Goal: Task Accomplishment & Management: Manage account settings

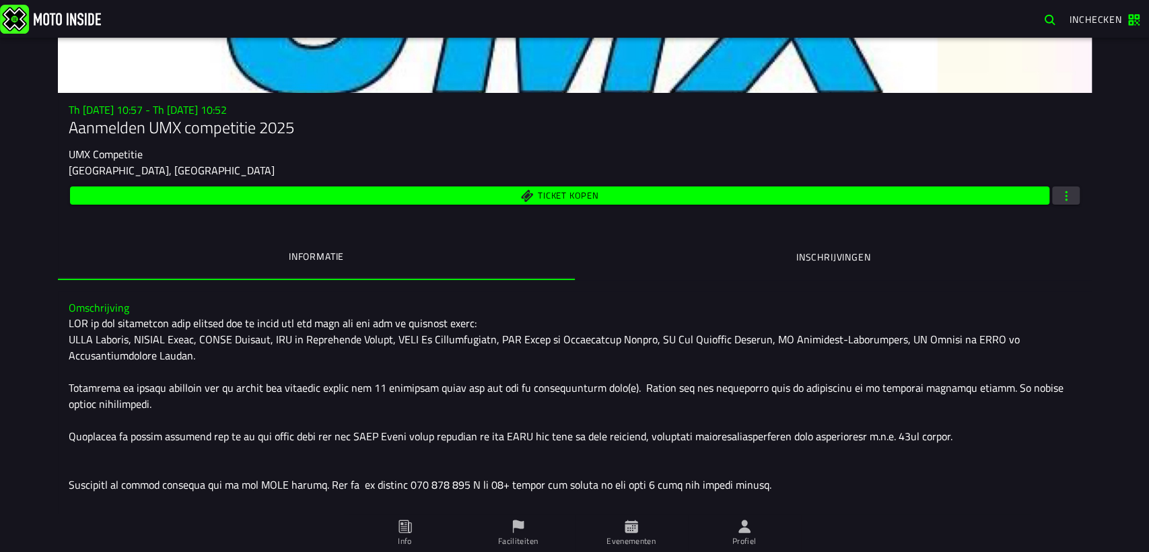
scroll to position [149, 0]
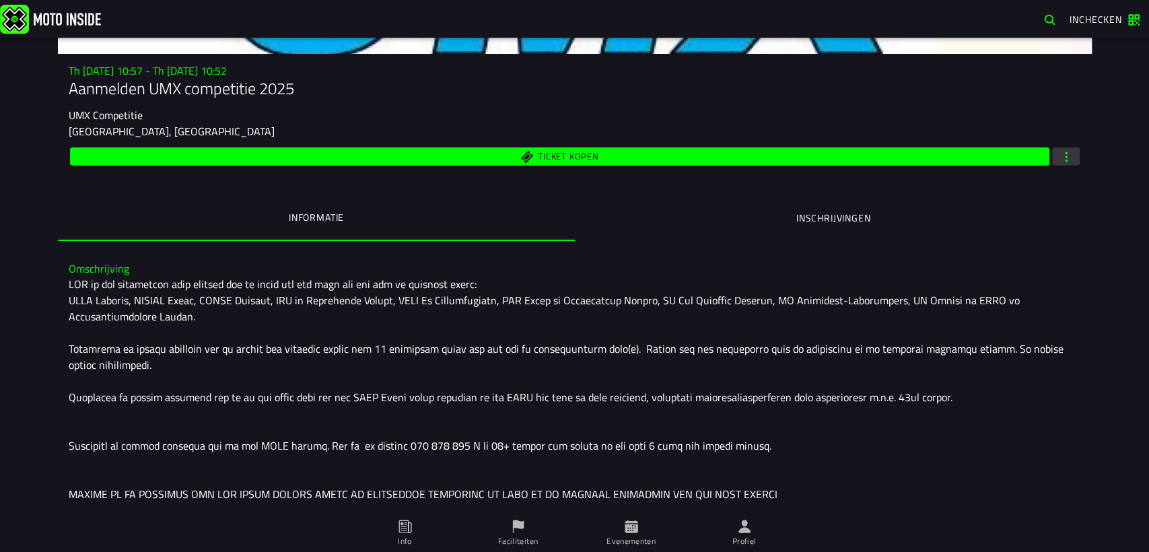
click at [629, 531] on icon at bounding box center [631, 526] width 13 height 13
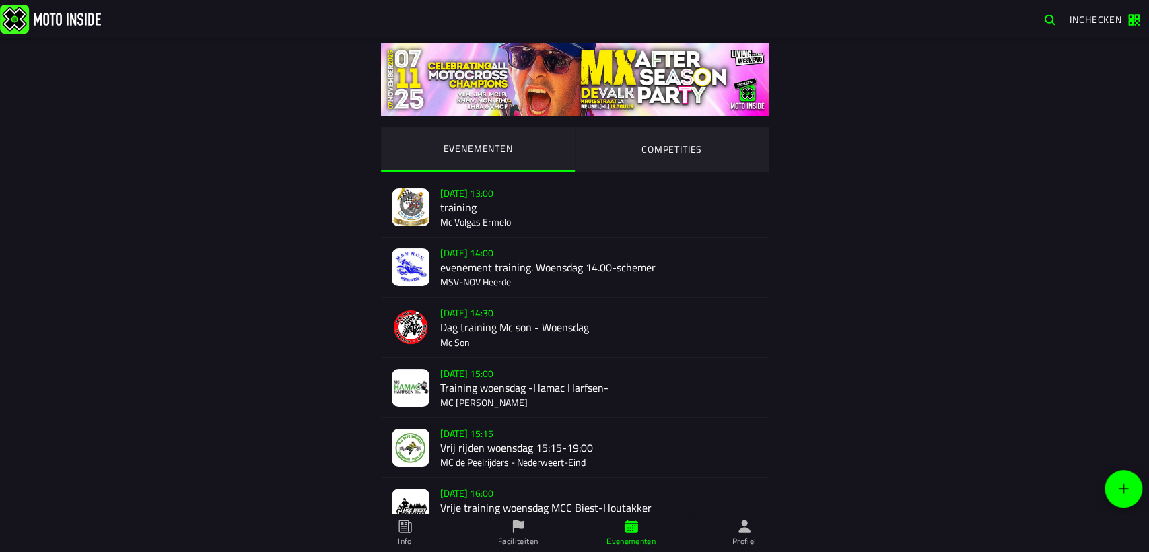
click at [744, 529] on icon at bounding box center [745, 526] width 12 height 13
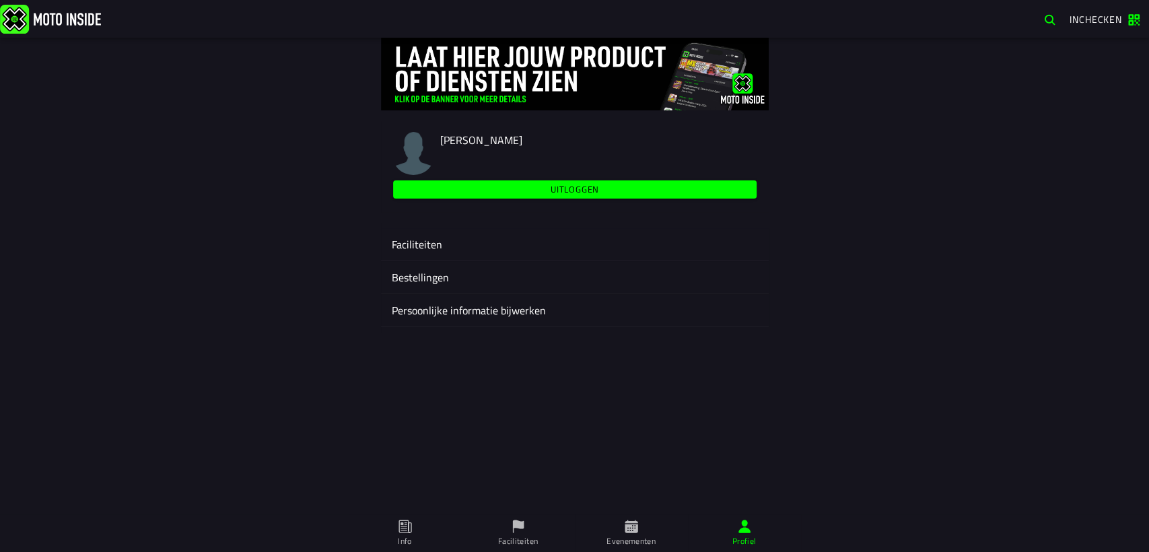
click at [406, 244] on ion-label "Faciliteiten" at bounding box center [575, 244] width 366 height 16
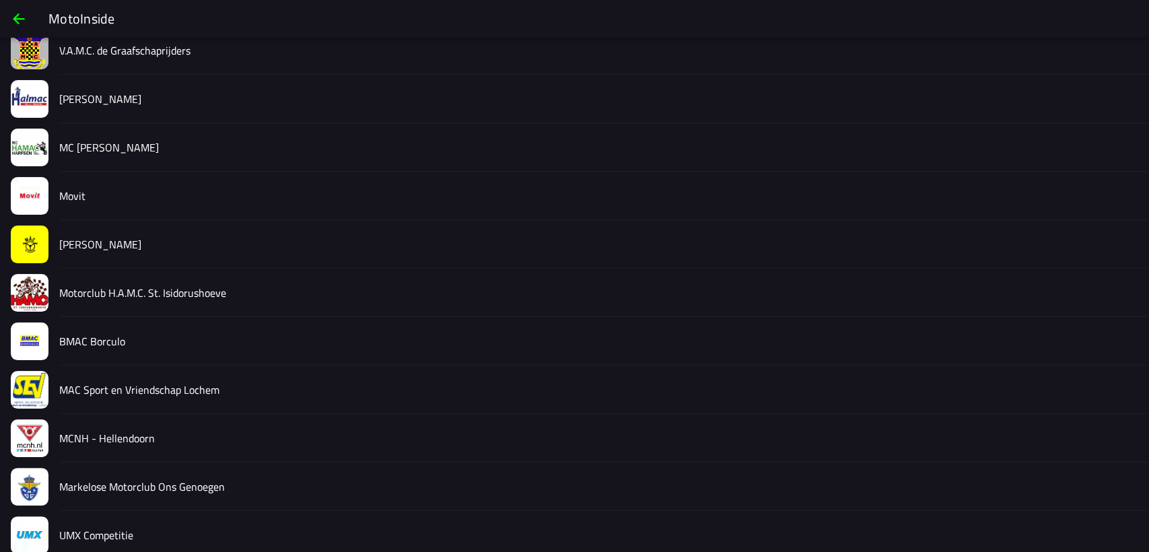
scroll to position [40, 0]
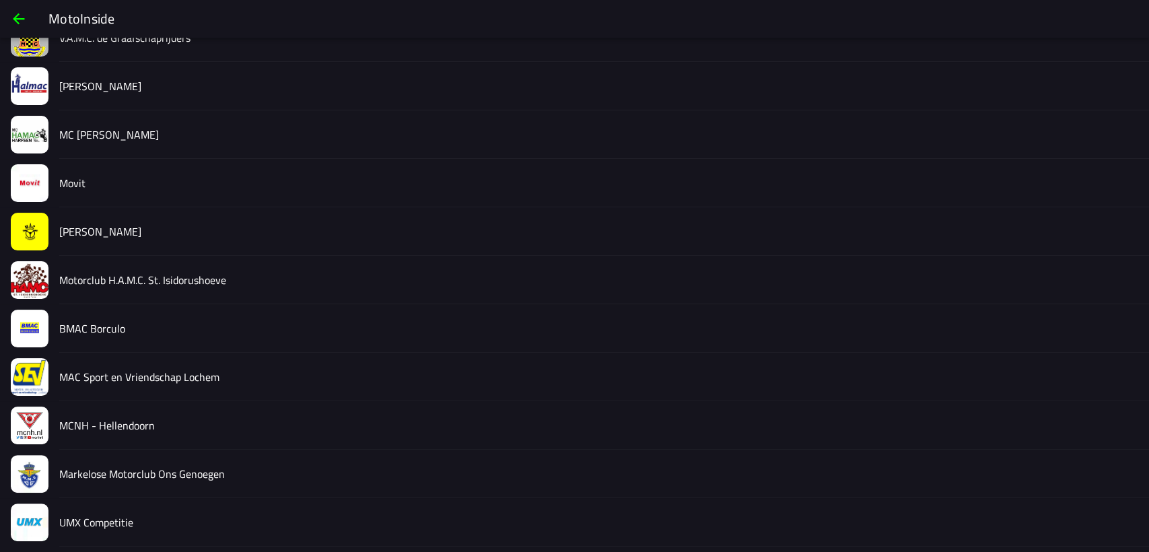
click at [0, 0] on slot "Movit" at bounding box center [0, 0] width 0 height 0
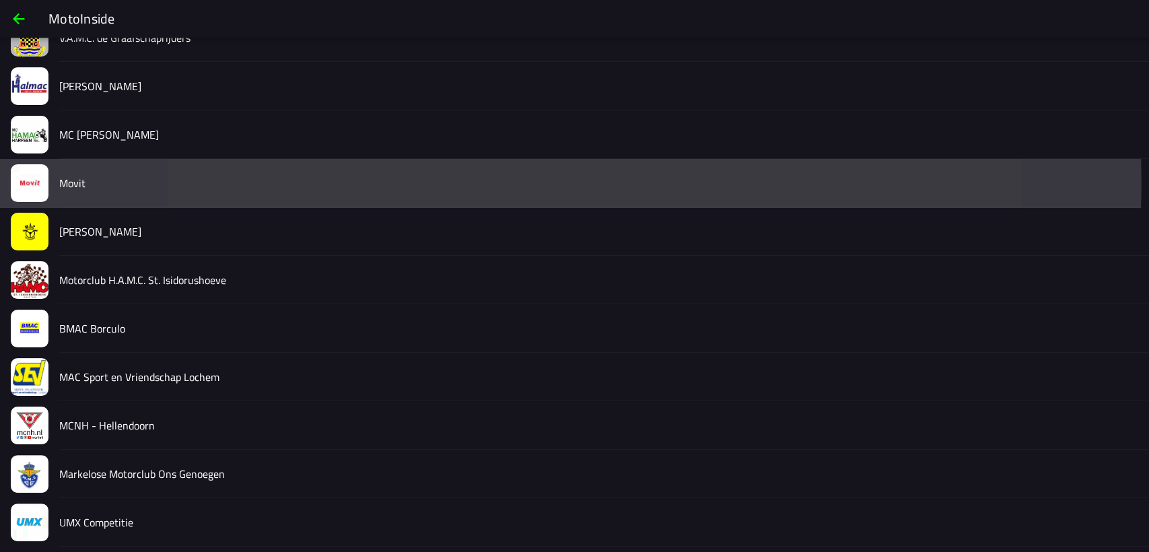
click at [75, 181] on ion-router-outlet "Inchecken Th [DATE] 10:57 - Th [DATE] 10:52 Aanmelden UMX competitie 2025 UMX C…" at bounding box center [574, 276] width 1149 height 552
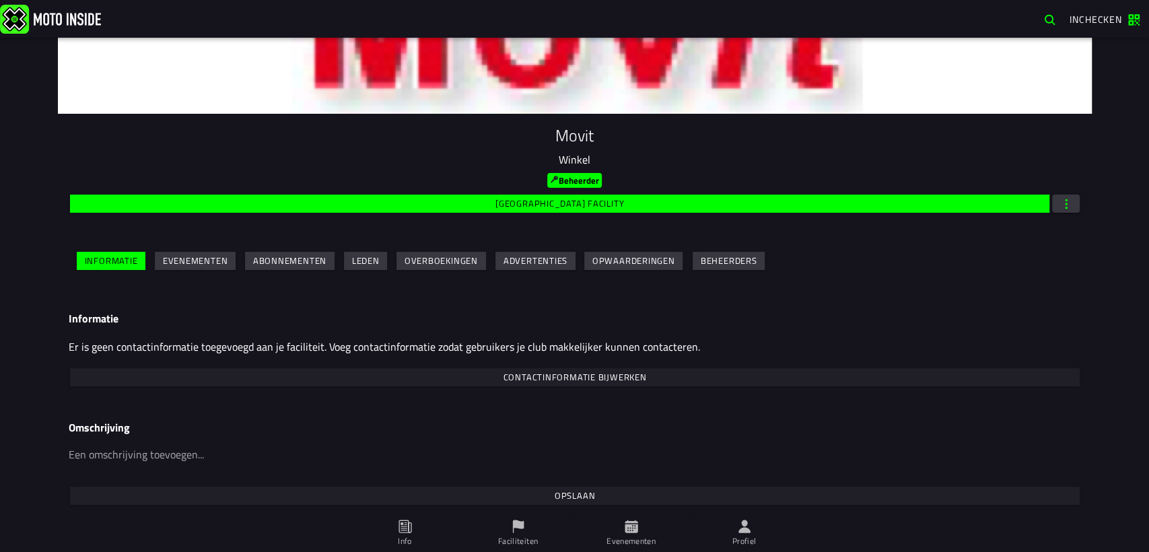
scroll to position [94, 0]
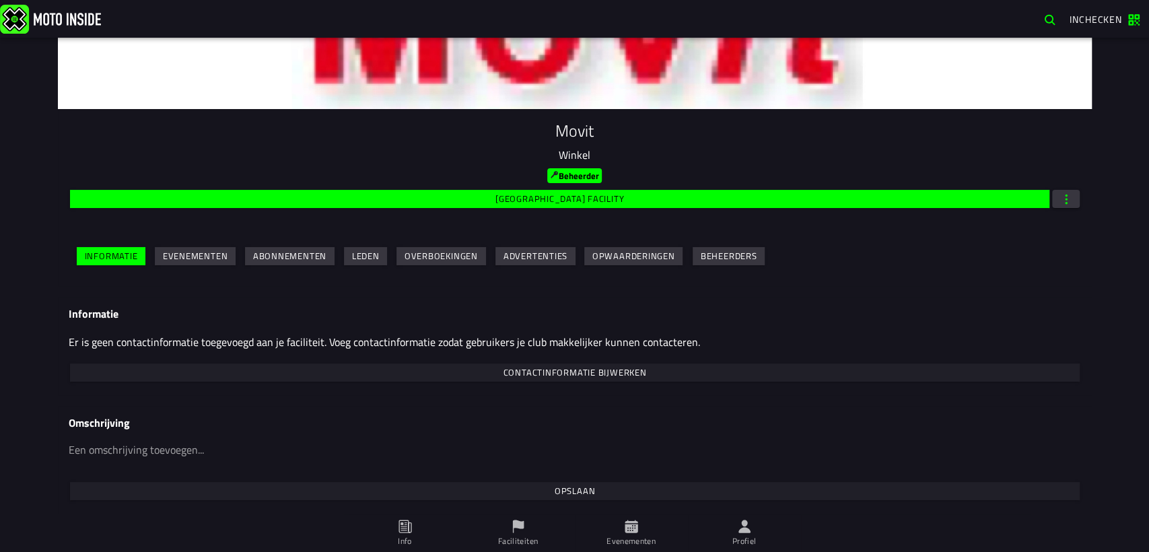
click at [0, 0] on slot "Evenementen" at bounding box center [0, 0] width 0 height 0
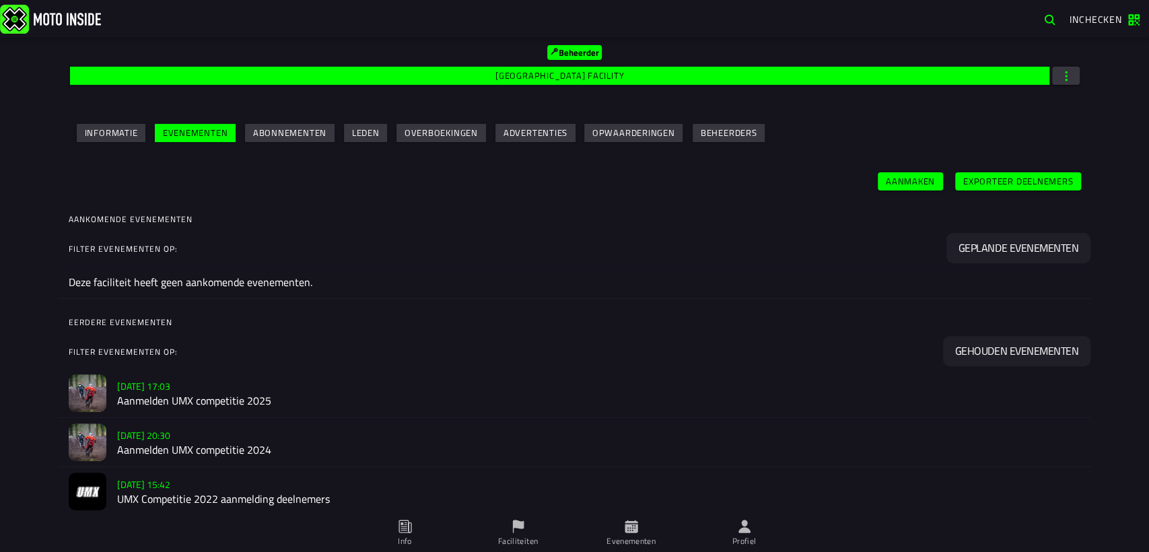
scroll to position [225, 0]
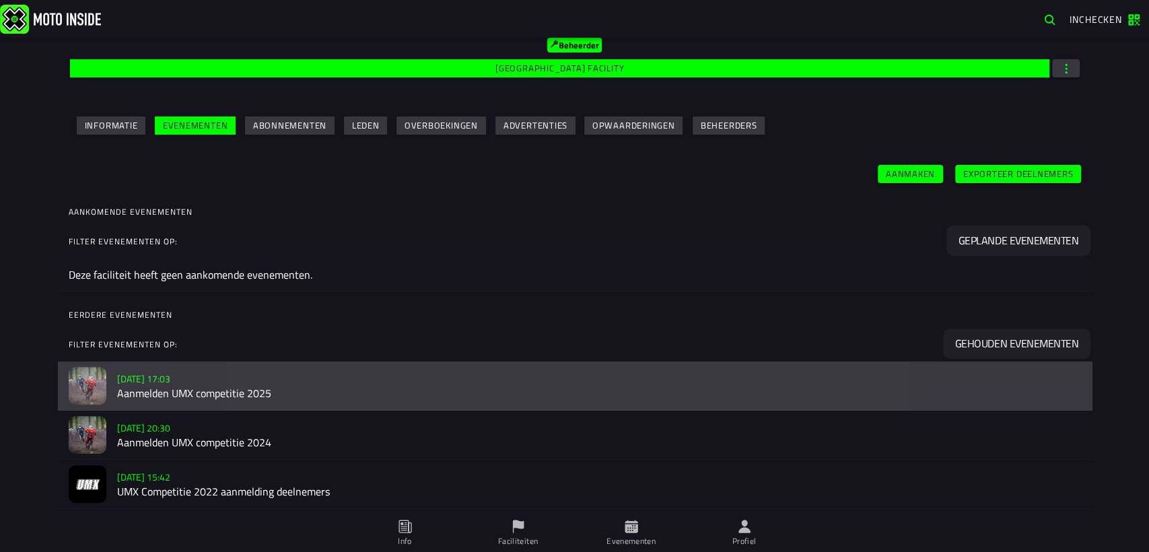
click at [225, 390] on h2 "Aanmelden UMX competitie 2025" at bounding box center [599, 393] width 964 height 13
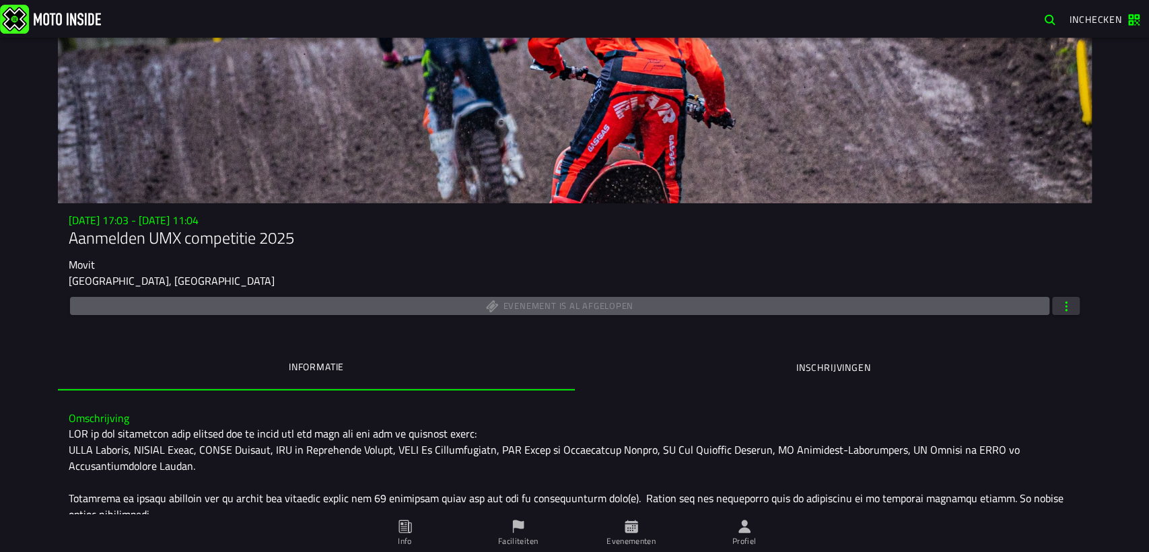
click at [1062, 307] on span "button" at bounding box center [1066, 306] width 12 height 13
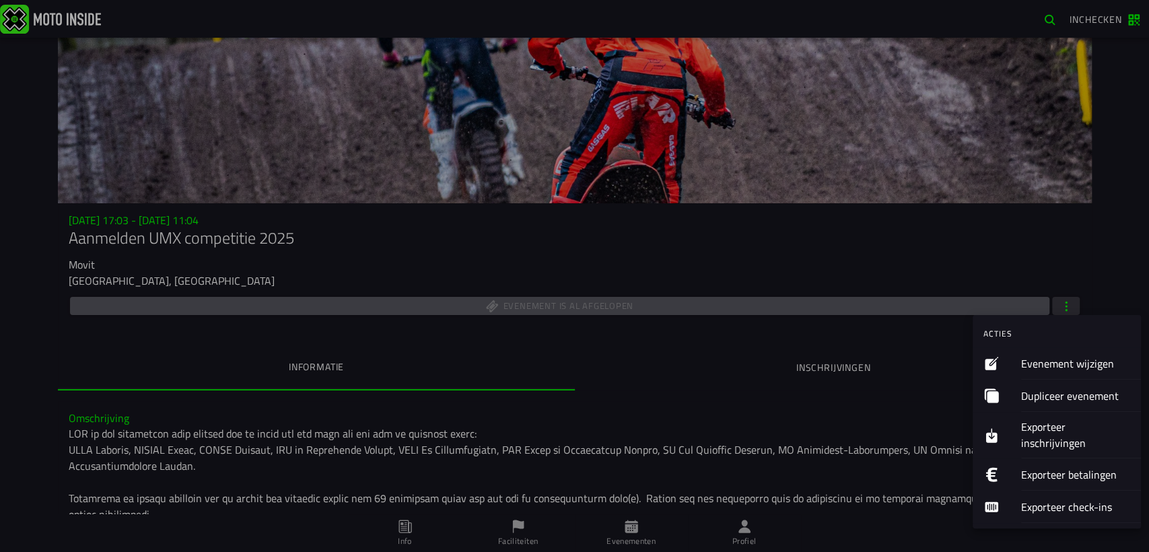
click at [1047, 425] on ion-label "Exporteer inschrijvingen" at bounding box center [1075, 435] width 109 height 32
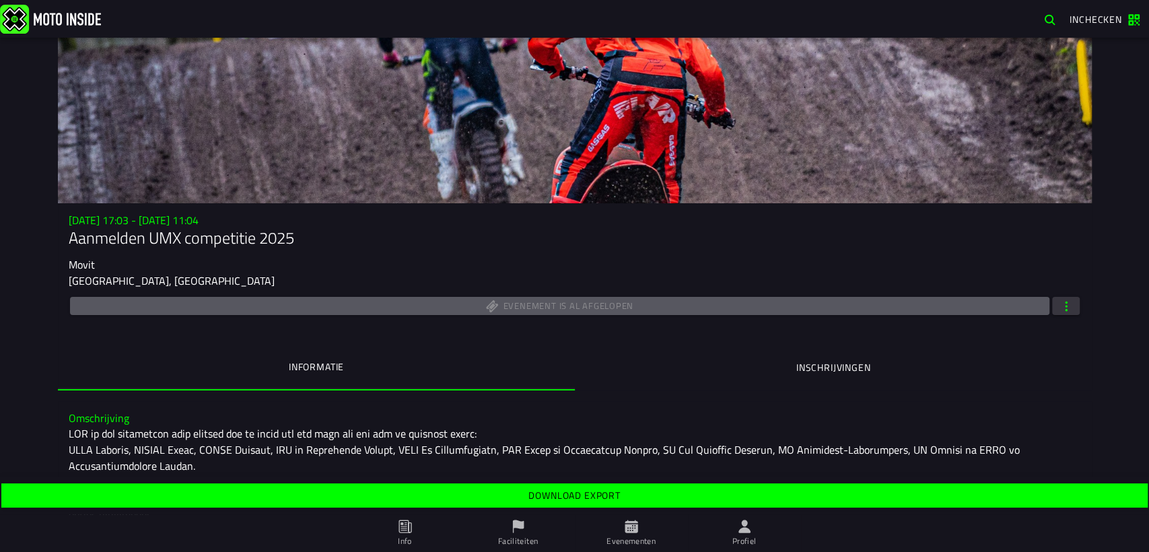
click at [0, 0] on slot "Download export" at bounding box center [0, 0] width 0 height 0
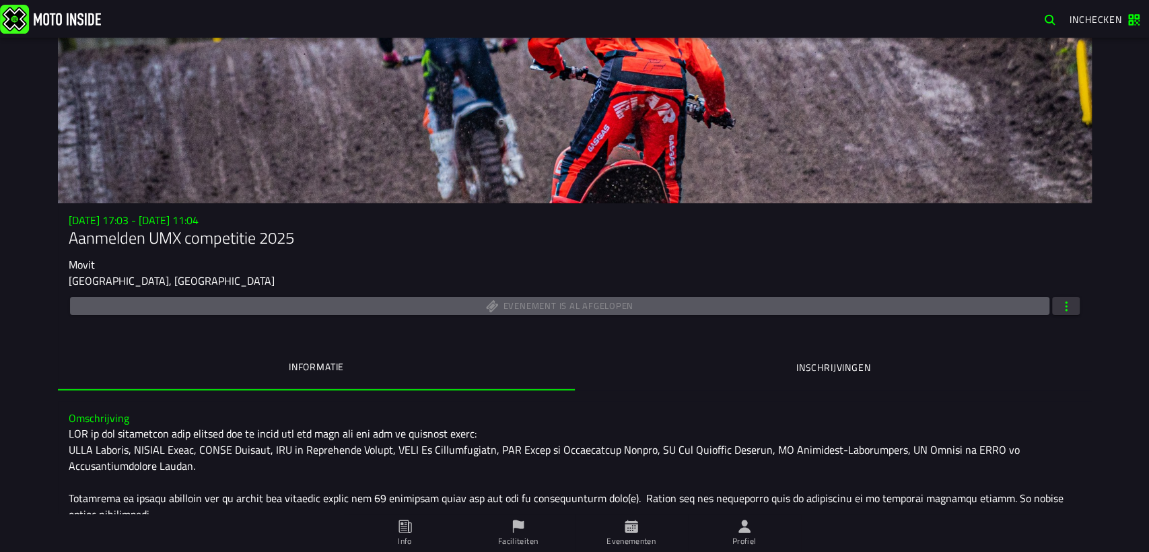
click at [0, 0] on icon at bounding box center [0, 0] width 0 height 0
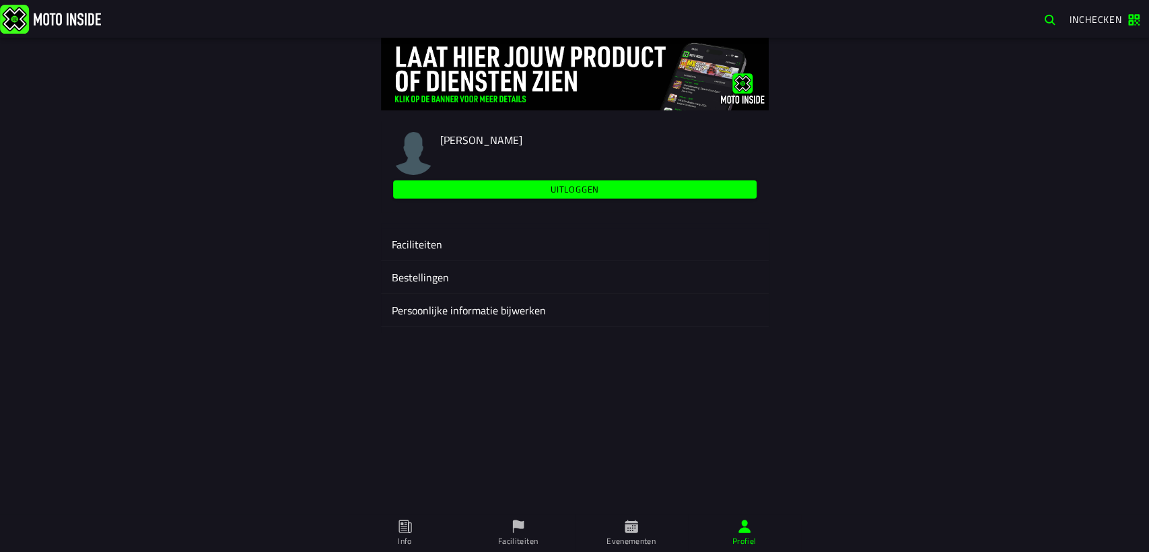
click at [417, 245] on ion-label "Faciliteiten" at bounding box center [575, 244] width 366 height 16
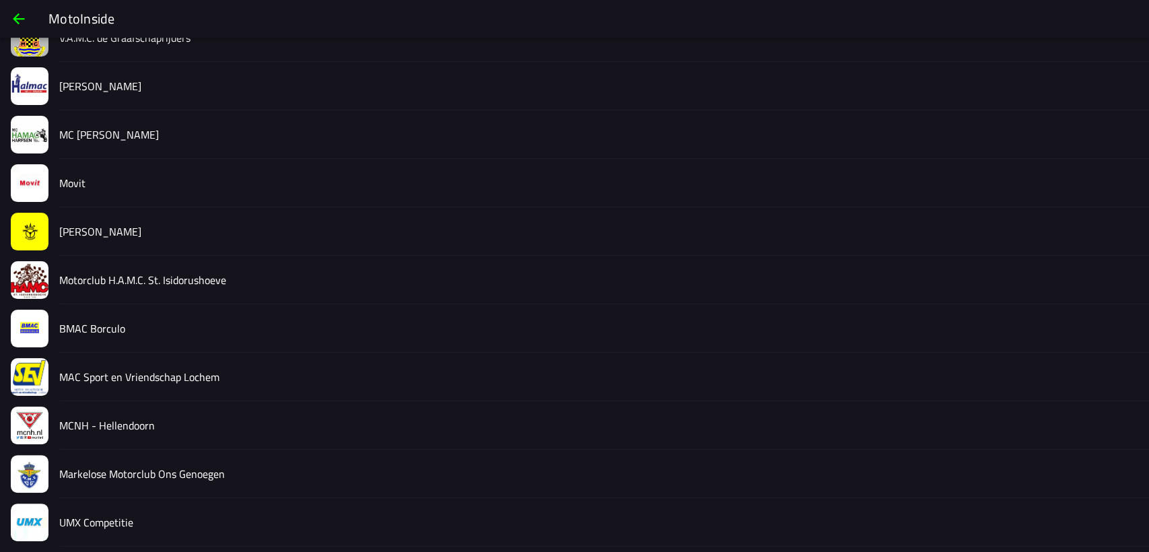
click at [0, 0] on slot "UMX Competitie" at bounding box center [0, 0] width 0 height 0
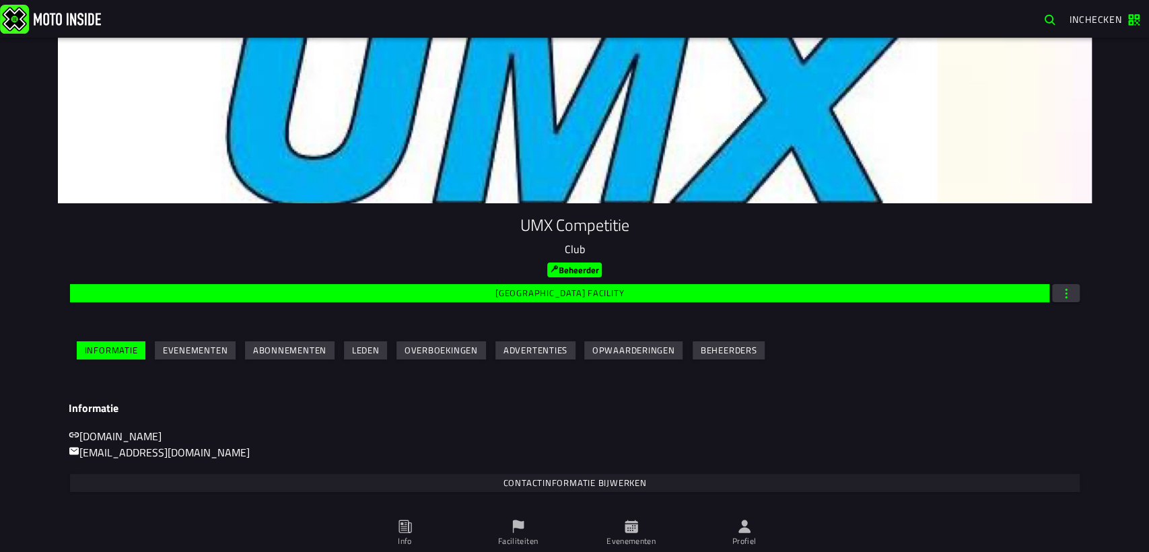
click at [0, 0] on slot "Evenementen" at bounding box center [0, 0] width 0 height 0
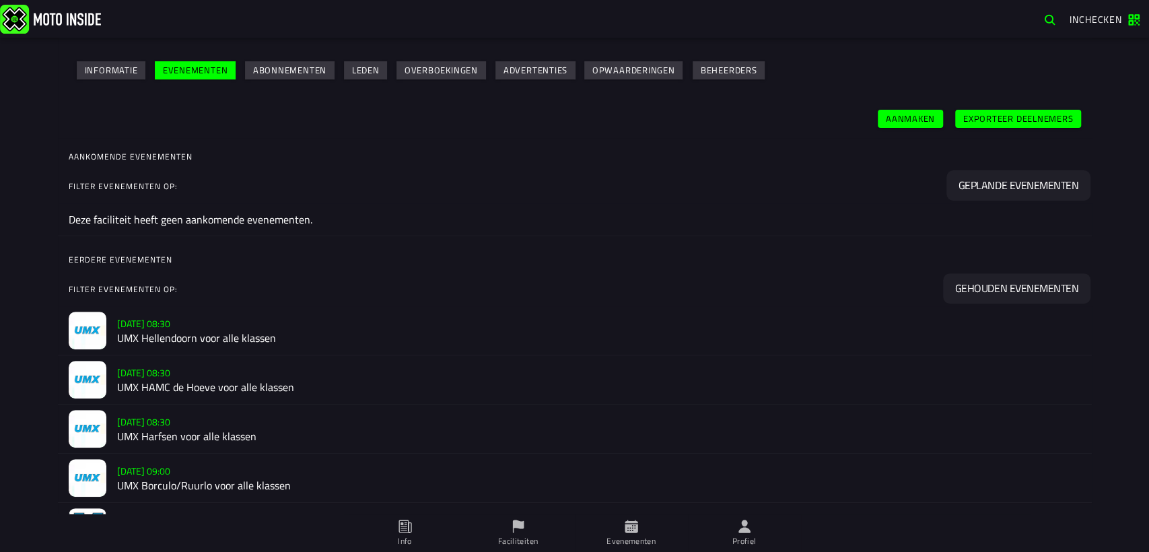
scroll to position [355, 0]
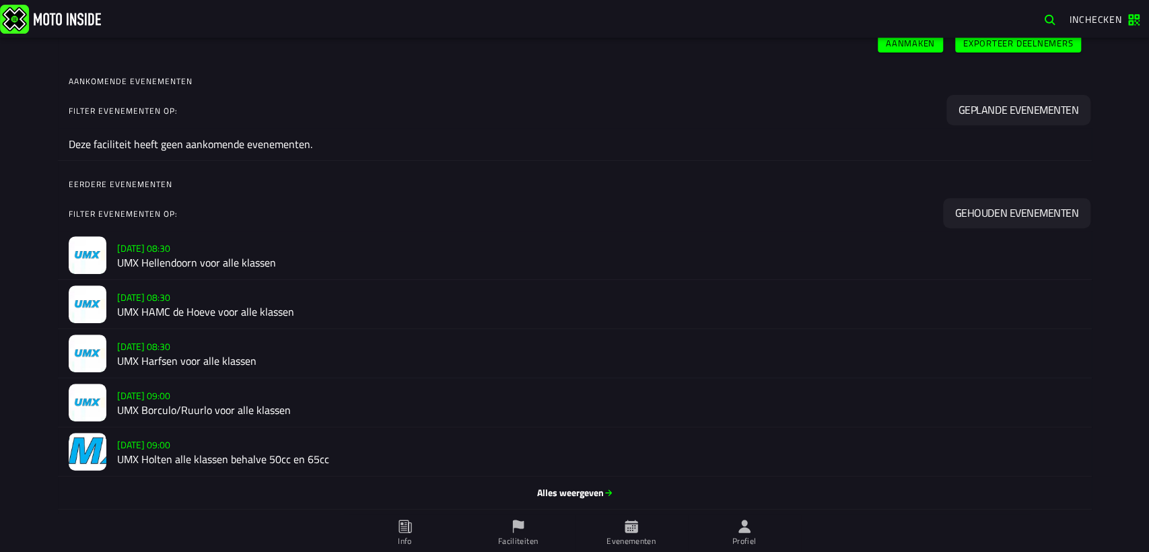
click at [573, 490] on span "Alles weergeven" at bounding box center [575, 492] width 1013 height 13
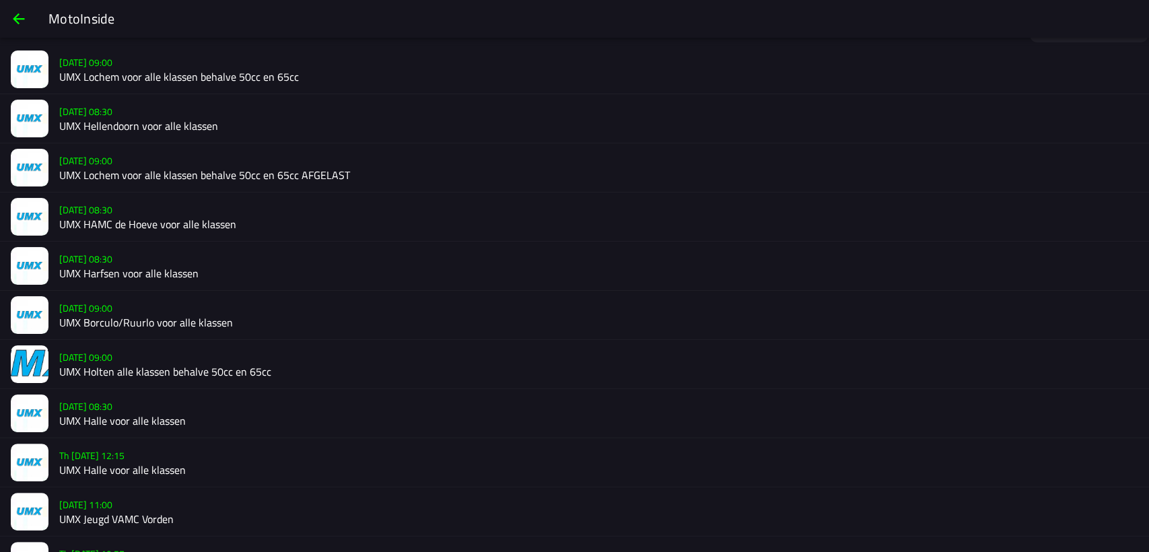
scroll to position [96, 0]
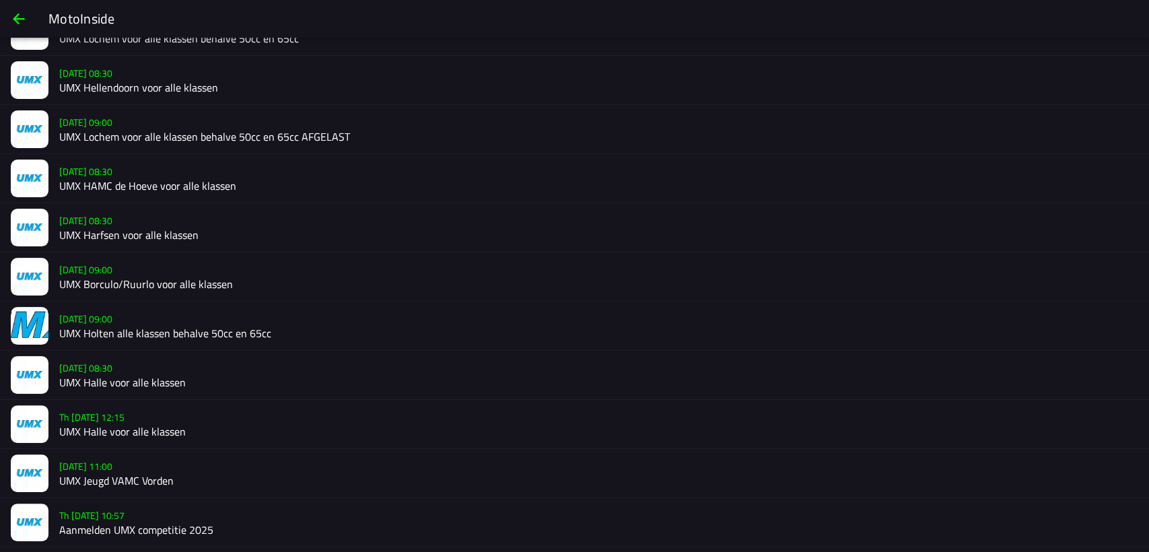
click at [325, 524] on h2 "Aanmelden UMX competitie 2025" at bounding box center [598, 530] width 1079 height 13
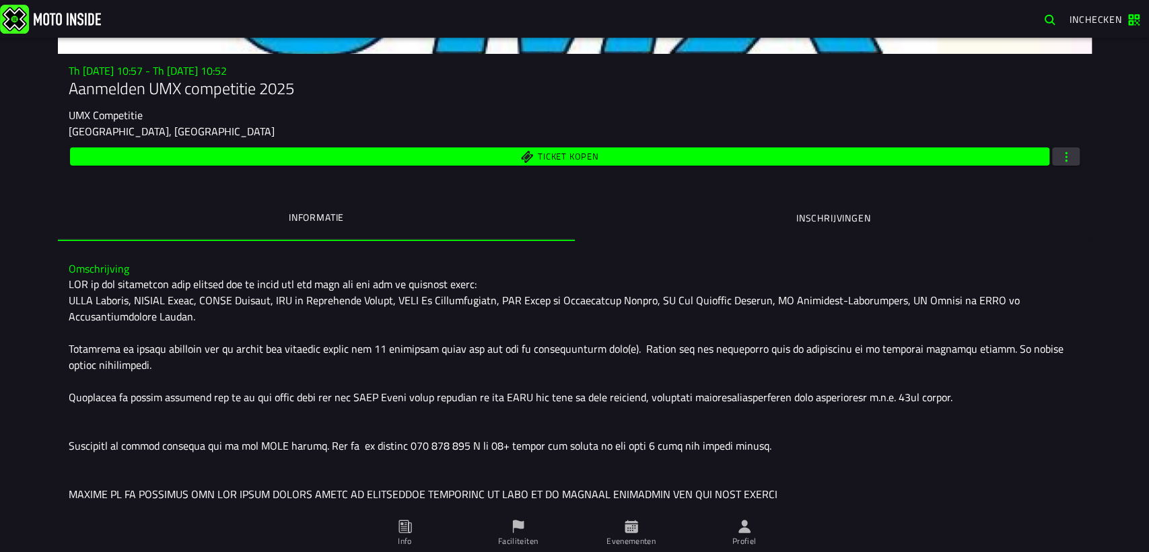
click at [1060, 156] on span "button" at bounding box center [1066, 156] width 12 height 13
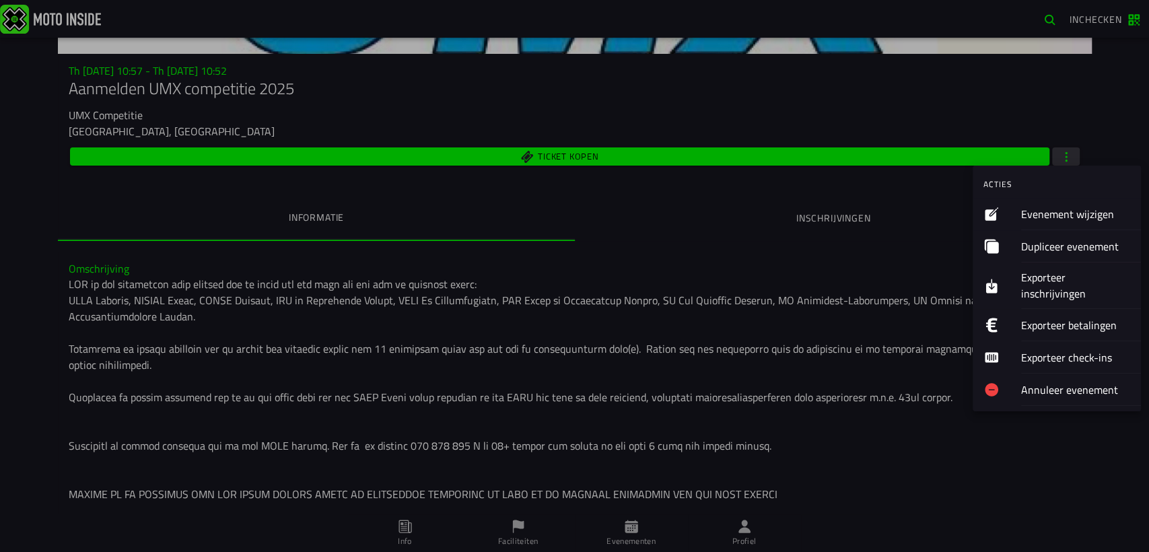
click at [1064, 273] on ion-label "Exporteer inschrijvingen" at bounding box center [1075, 285] width 109 height 32
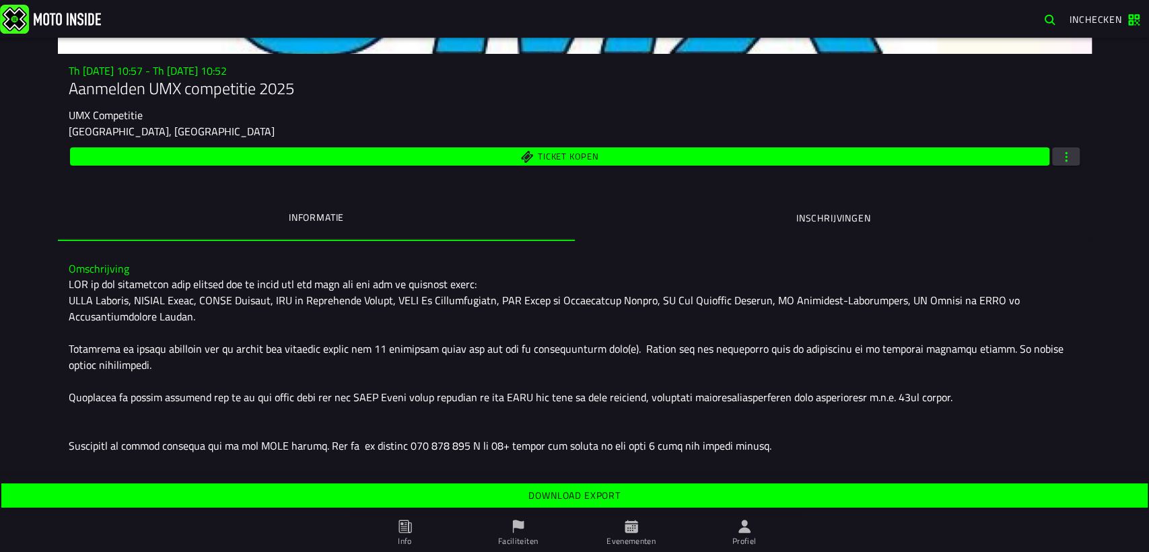
click at [0, 0] on slot "Download export" at bounding box center [0, 0] width 0 height 0
